Goal: Information Seeking & Learning: Compare options

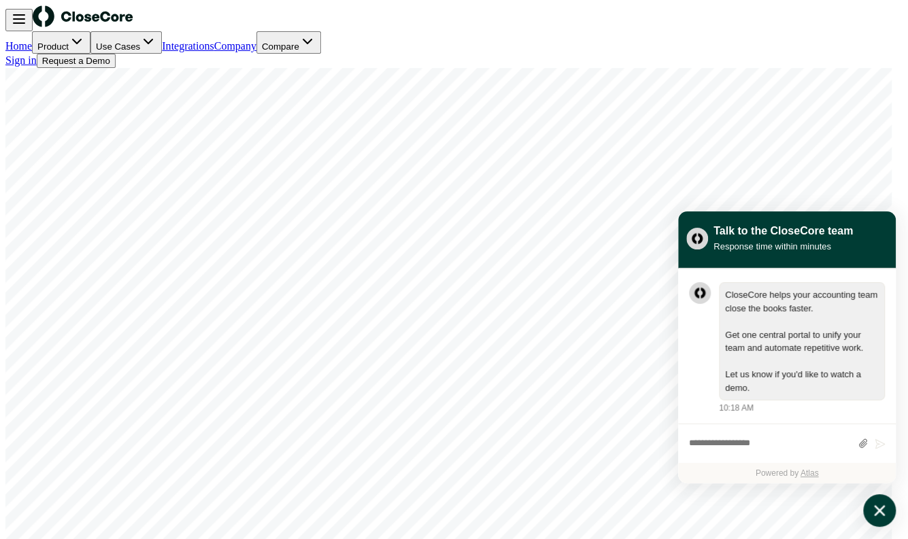
click at [881, 512] on icon "atlas-launcher" at bounding box center [879, 510] width 11 height 11
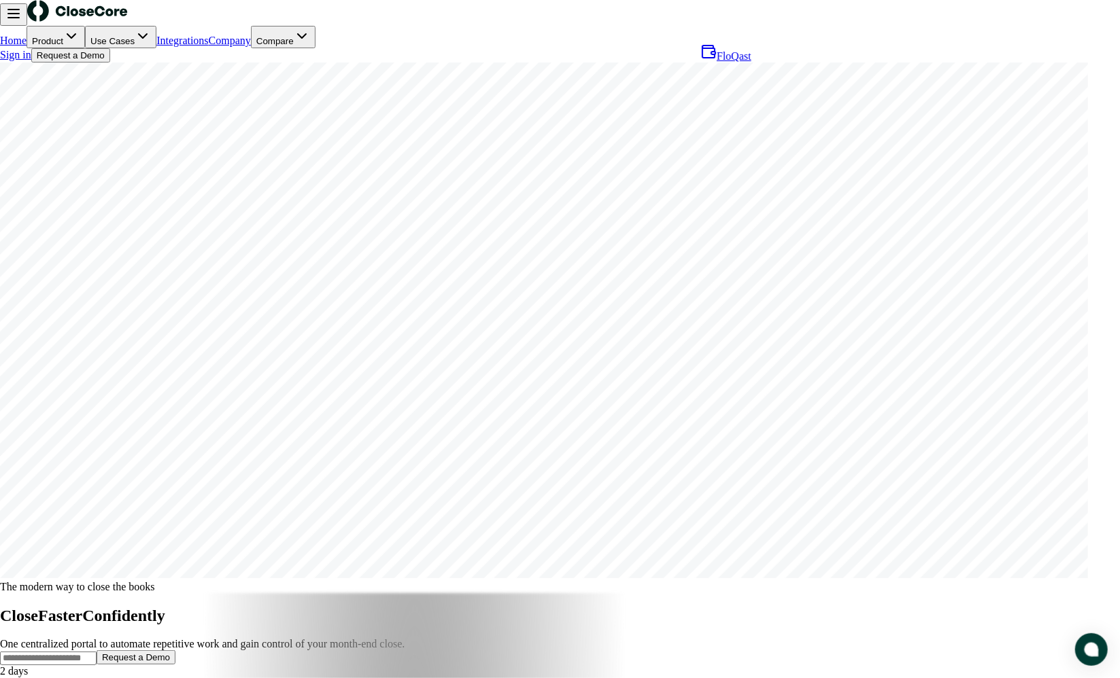
click at [746, 62] on span "FloQast" at bounding box center [734, 56] width 35 height 12
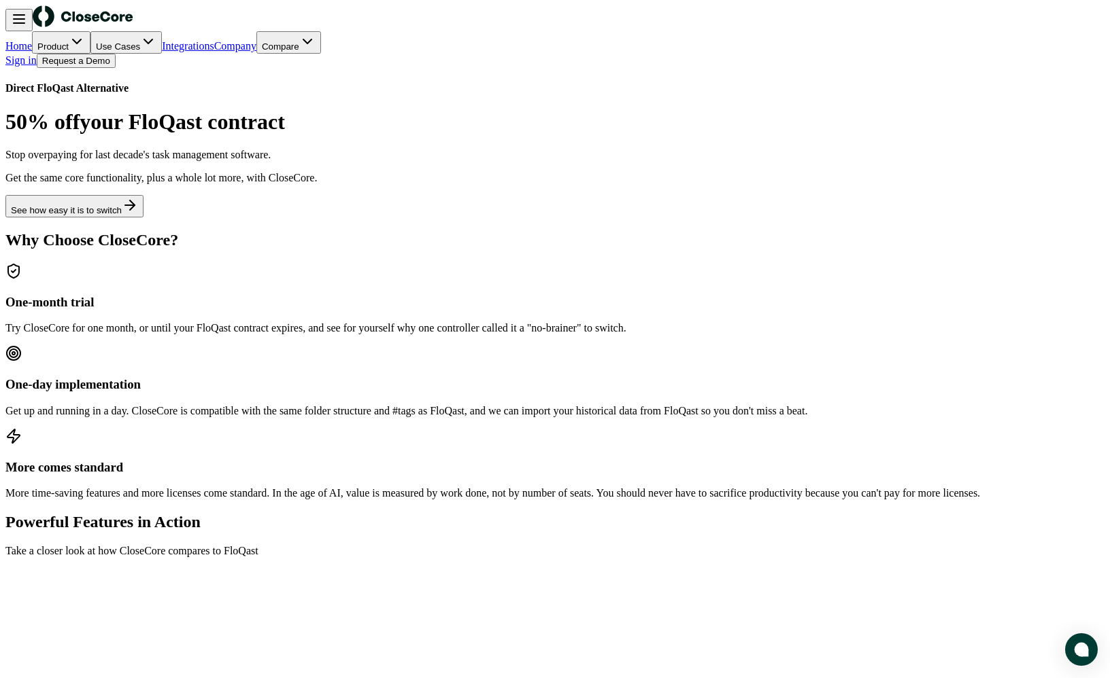
scroll to position [226, 0]
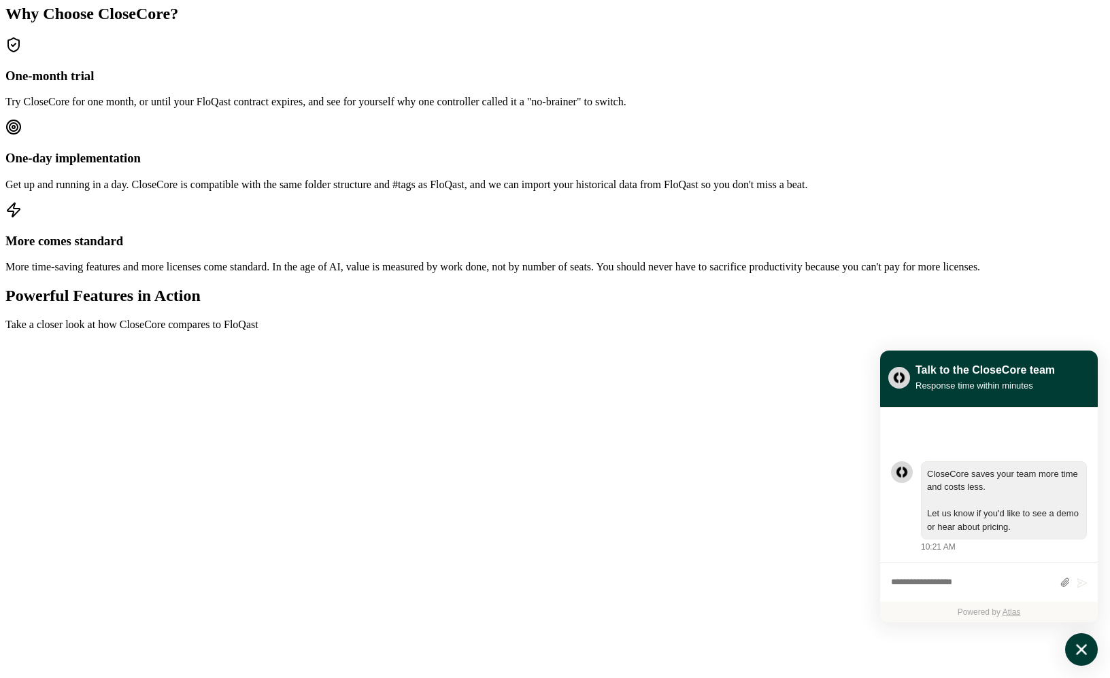
click at [907, 538] on icon "atlas-launcher" at bounding box center [1081, 650] width 20 height 20
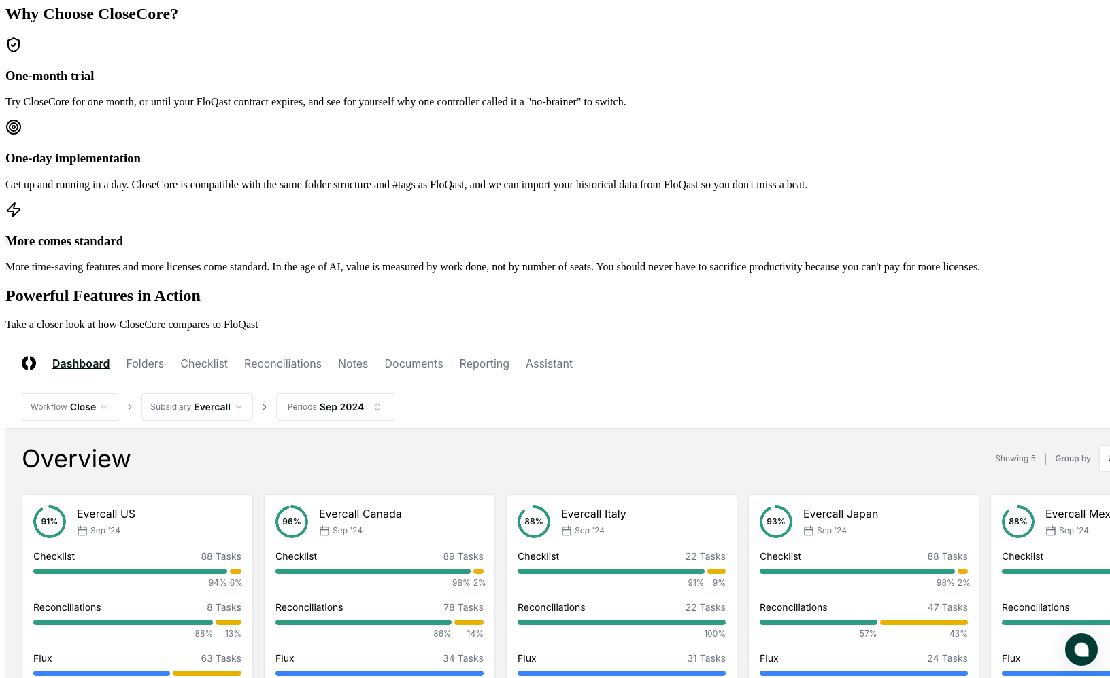
click at [907, 538] on span "atlas-launcher" at bounding box center [1081, 650] width 14 height 14
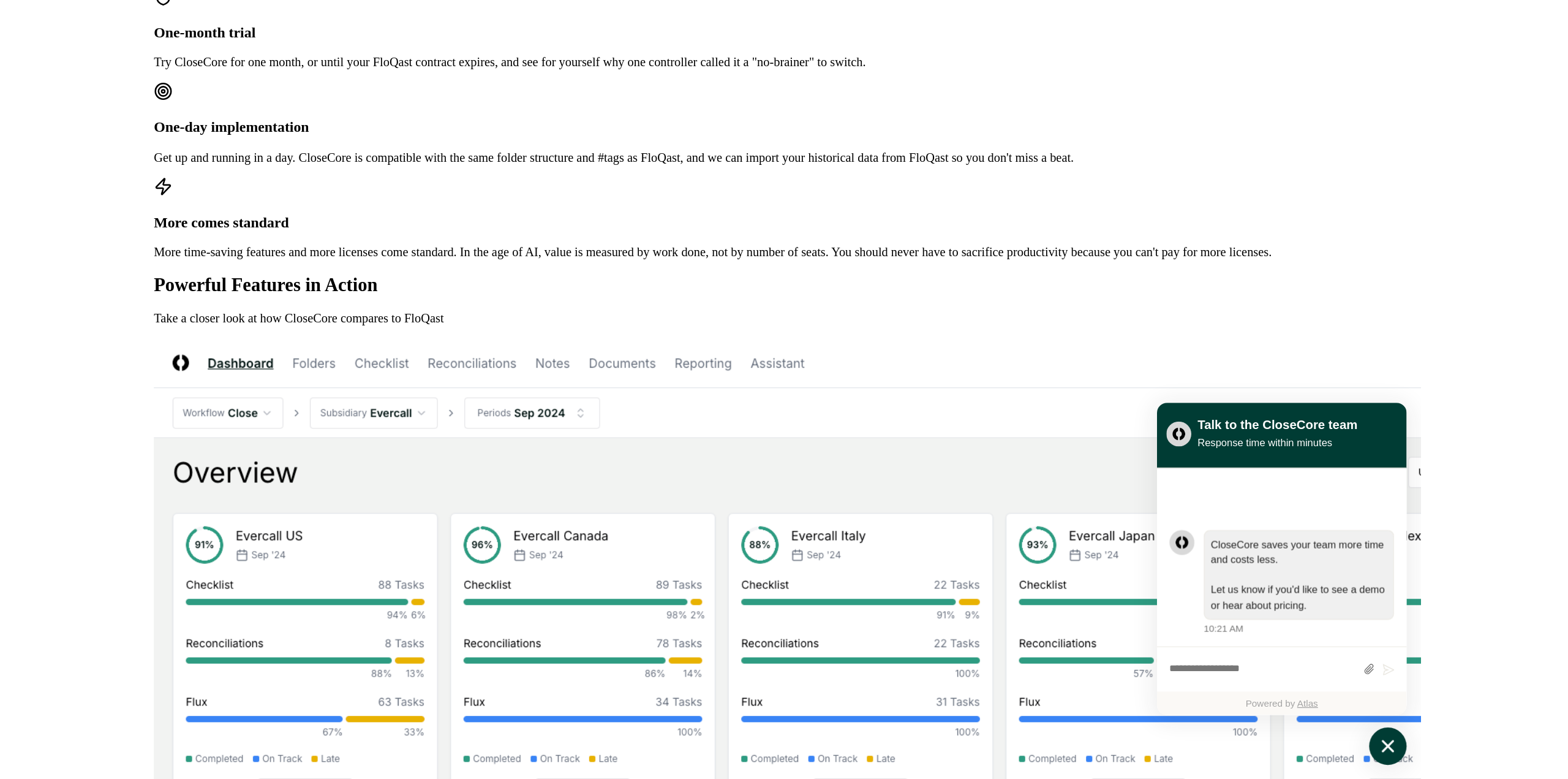
scroll to position [0, 0]
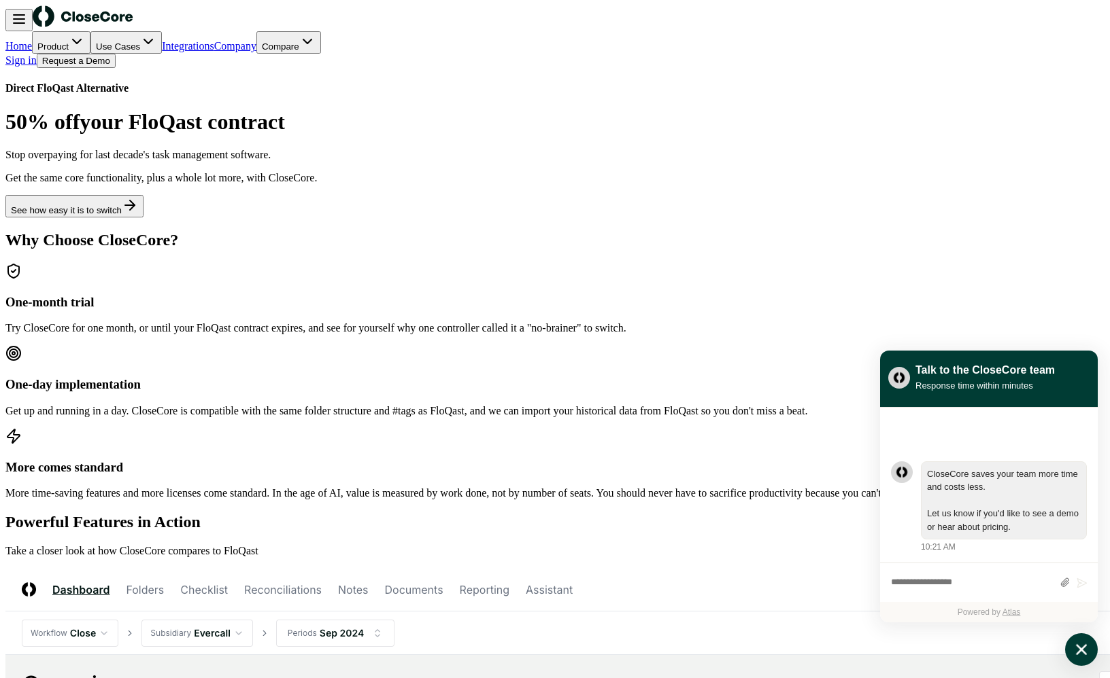
click at [143, 218] on button "See how easy it is to switch" at bounding box center [74, 206] width 138 height 22
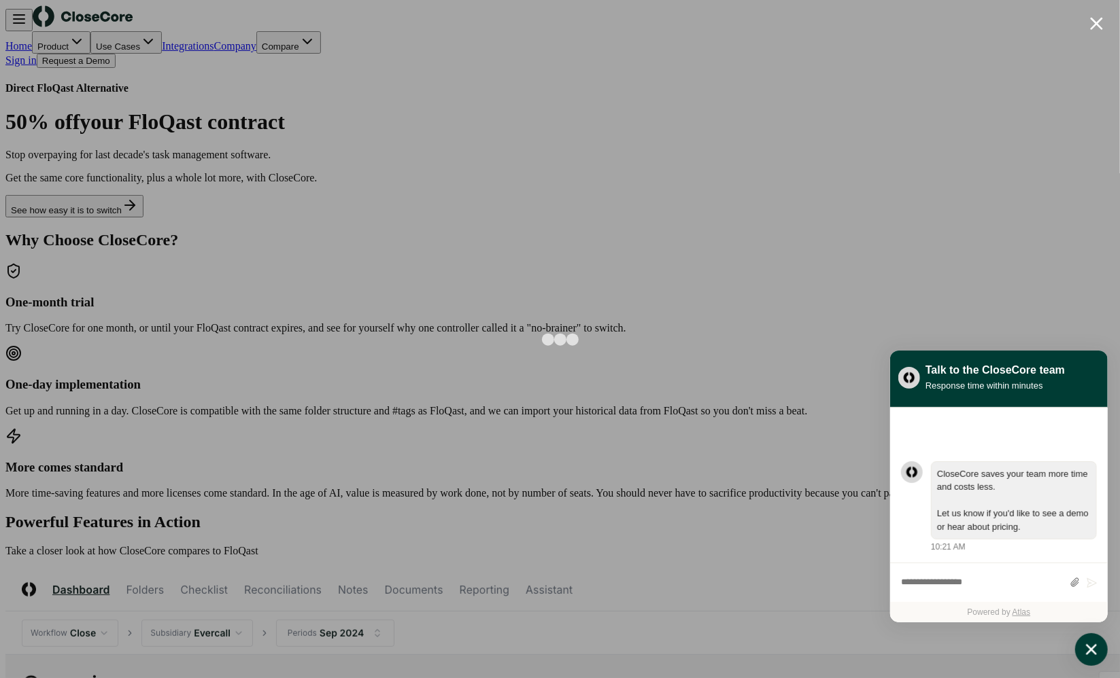
click at [907, 97] on div at bounding box center [560, 339] width 1120 height 678
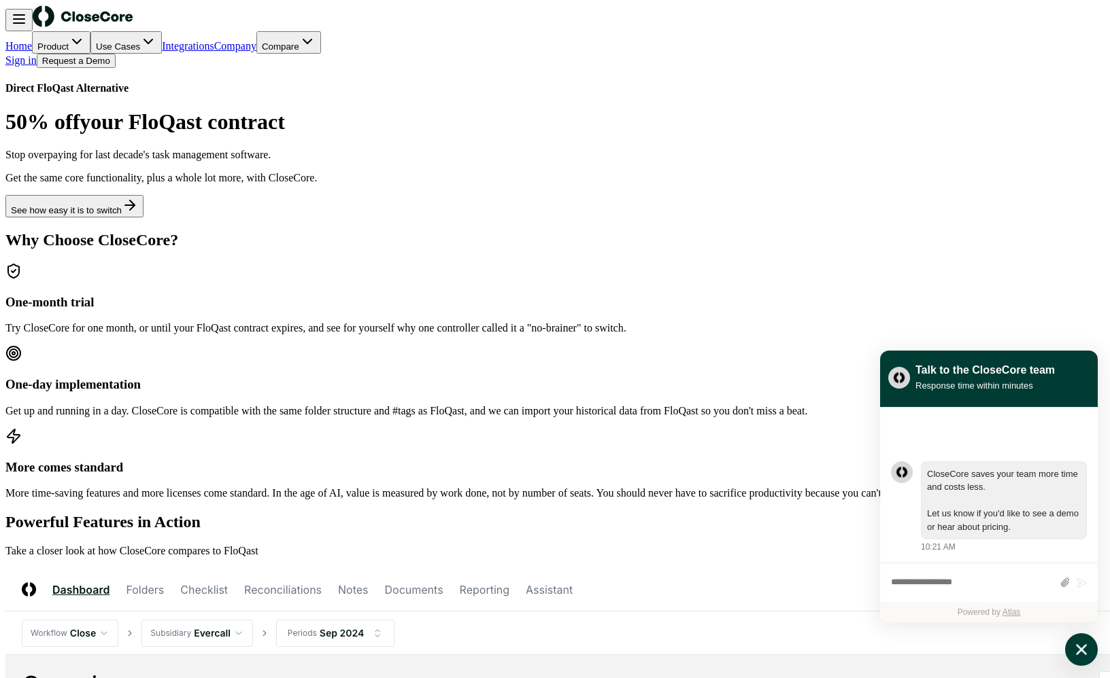
click at [116, 54] on button "Request a Demo" at bounding box center [76, 61] width 79 height 14
